Goal: Task Accomplishment & Management: Manage account settings

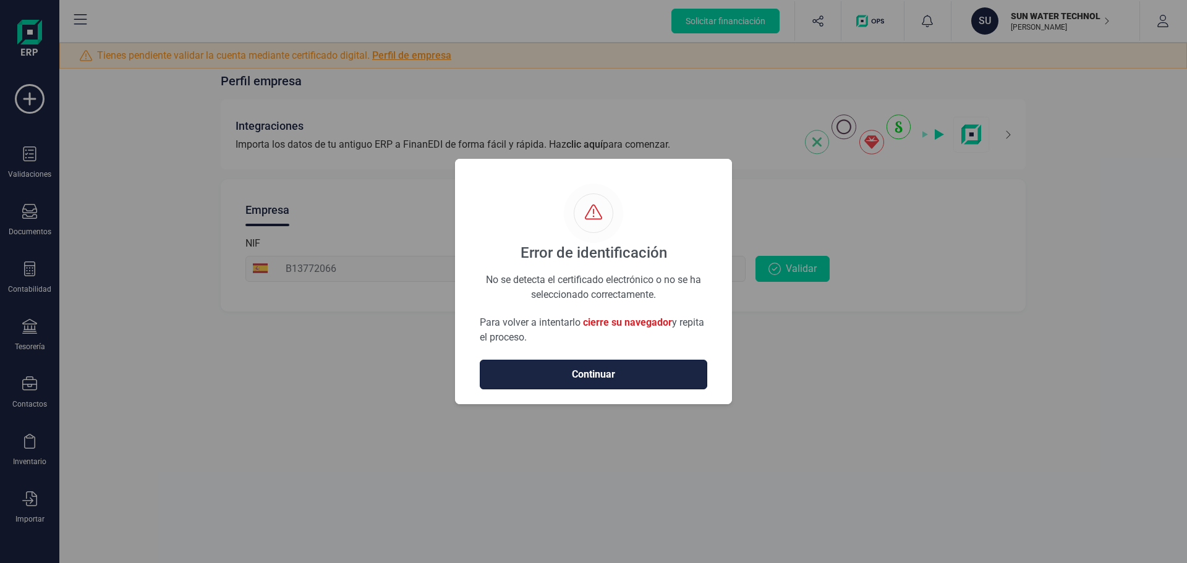
click at [604, 367] on button "Continuar" at bounding box center [593, 375] width 227 height 30
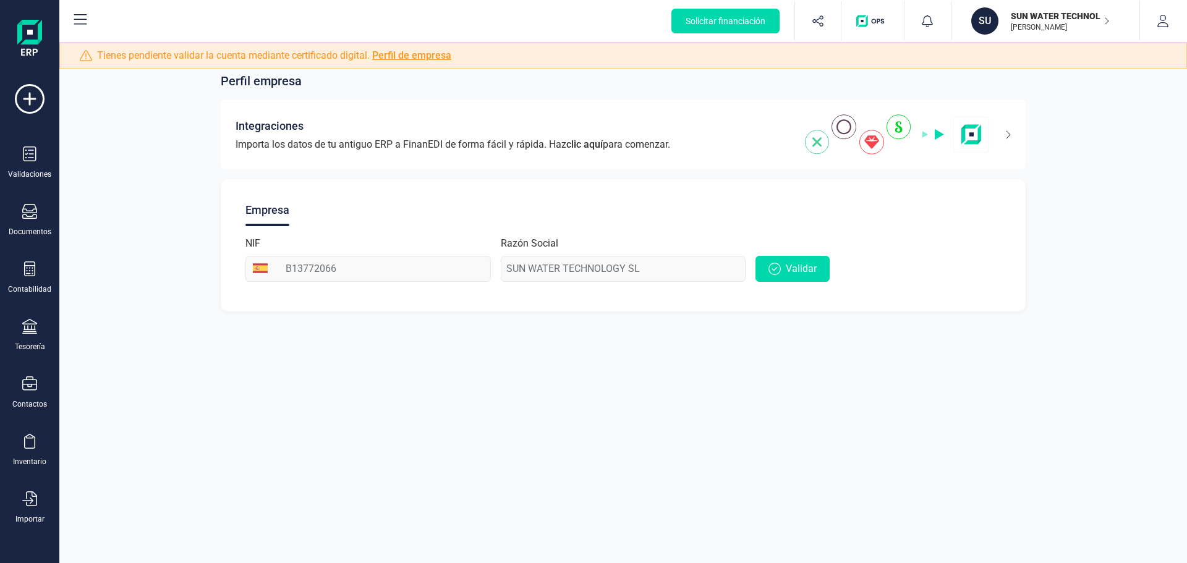
click at [408, 54] on link "Perfil de empresa" at bounding box center [411, 55] width 79 height 12
click at [399, 54] on link "Perfil de empresa" at bounding box center [411, 55] width 79 height 12
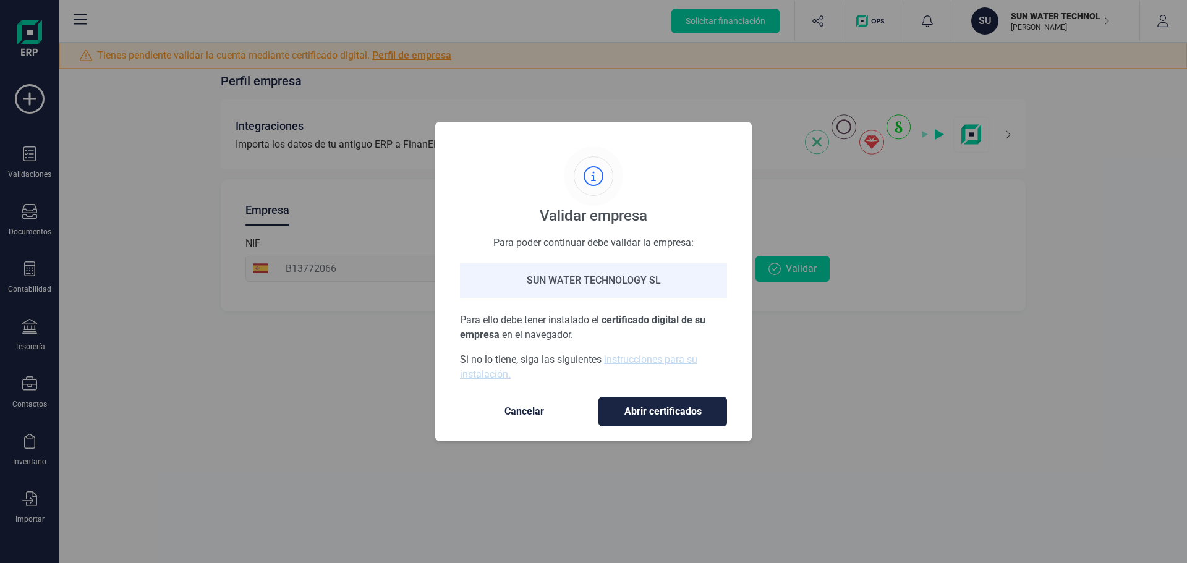
click at [521, 409] on span "Cancelar" at bounding box center [524, 411] width 104 height 15
